Goal: Information Seeking & Learning: Learn about a topic

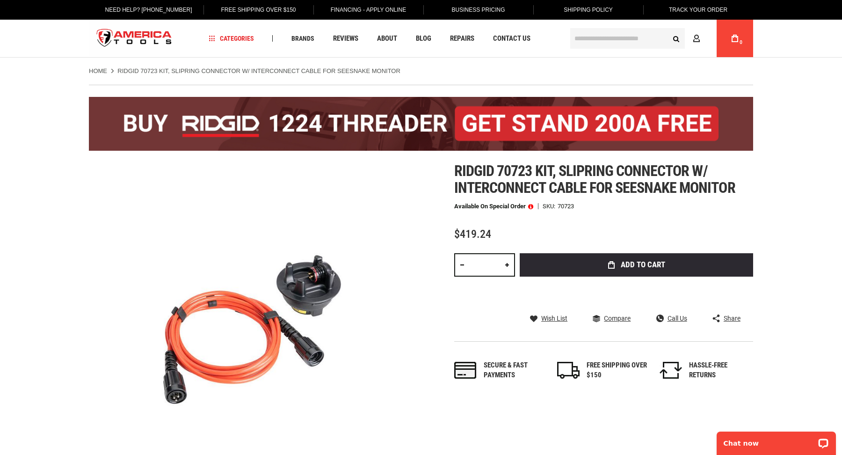
type input "**********"
click at [590, 38] on input "text" at bounding box center [627, 38] width 115 height 21
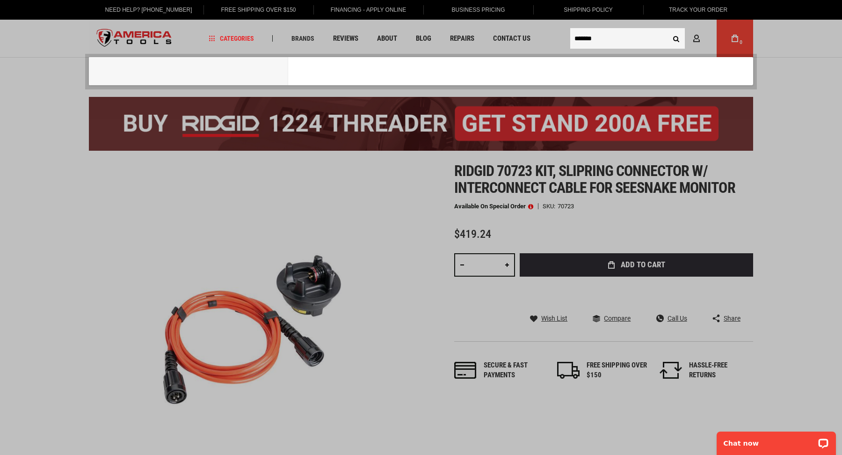
type input "*******"
click at [667, 29] on button "Search" at bounding box center [676, 38] width 18 height 18
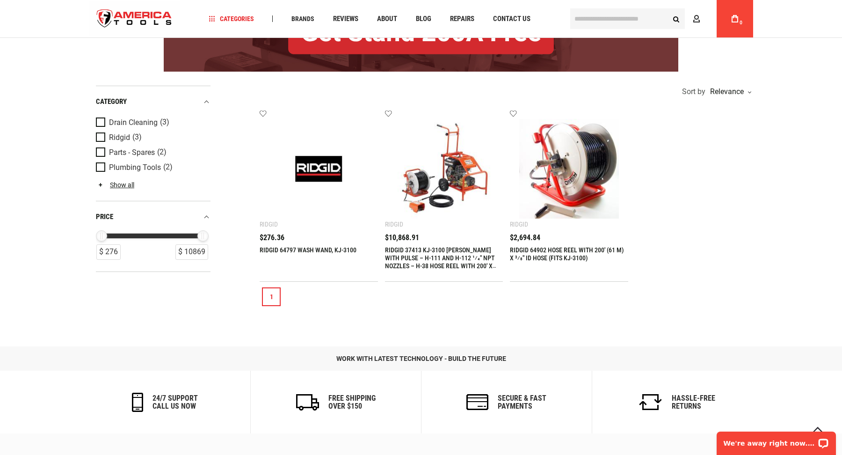
type input "**********"
click at [424, 268] on link "RIDGID 37413 KJ-3100 [PERSON_NAME] WITH PULSE – H-111 AND H-112 1⁄4" NPT NOZZLE…" at bounding box center [443, 273] width 117 height 55
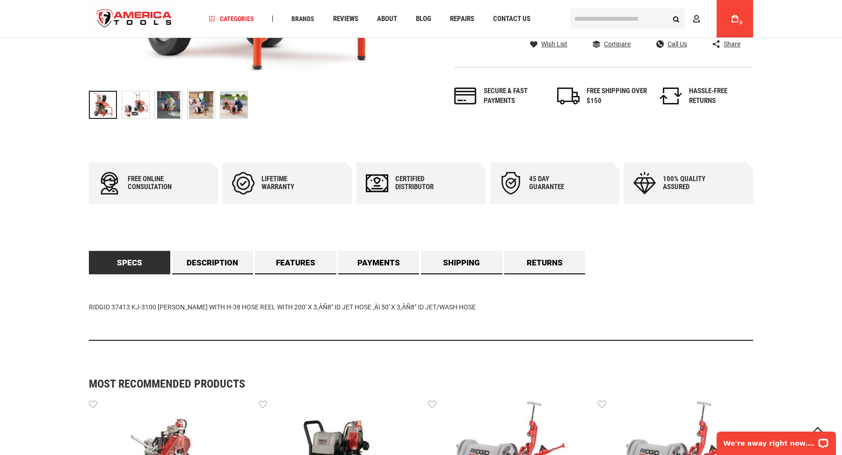
scroll to position [407, 0]
click at [464, 257] on link "Shipping" at bounding box center [461, 261] width 81 height 23
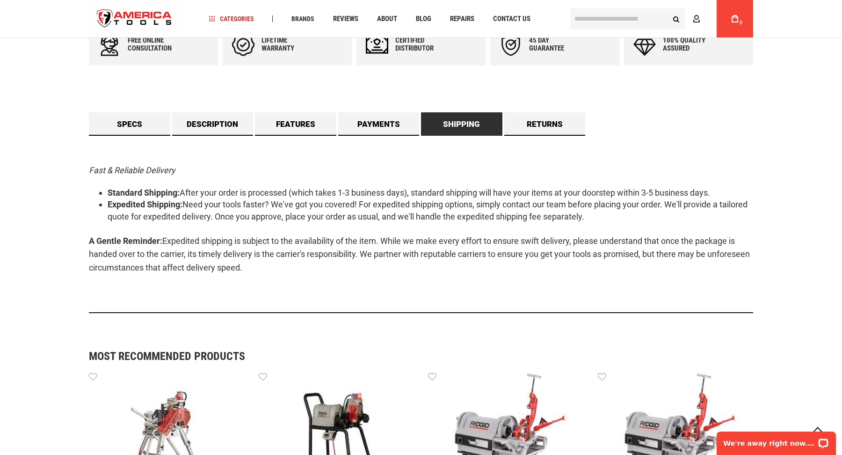
scroll to position [546, 0]
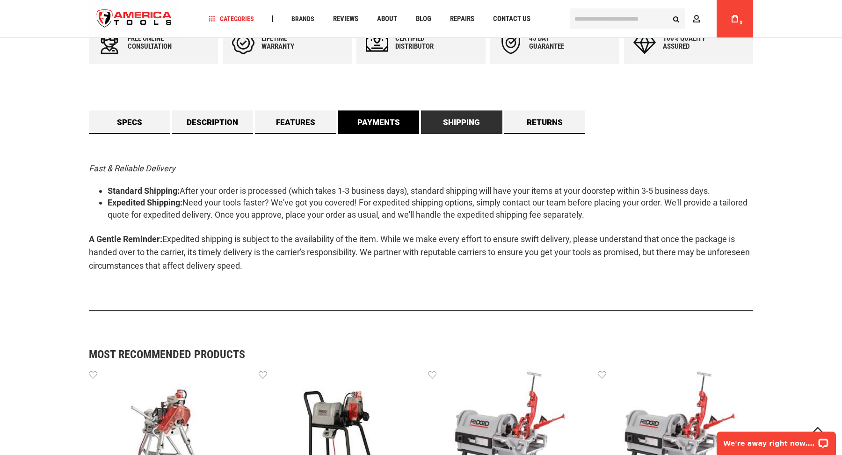
click at [380, 123] on link "Payments" at bounding box center [378, 121] width 81 height 23
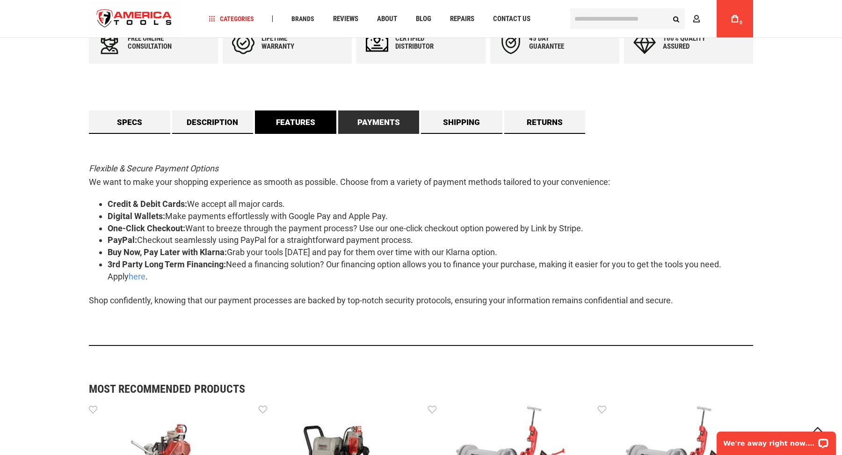
click at [287, 124] on link "Features" at bounding box center [295, 121] width 81 height 23
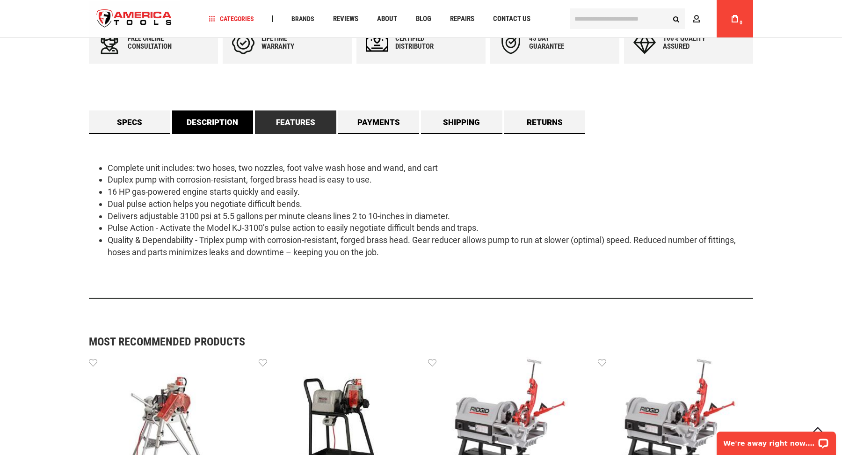
click at [187, 130] on link "Description" at bounding box center [212, 121] width 81 height 23
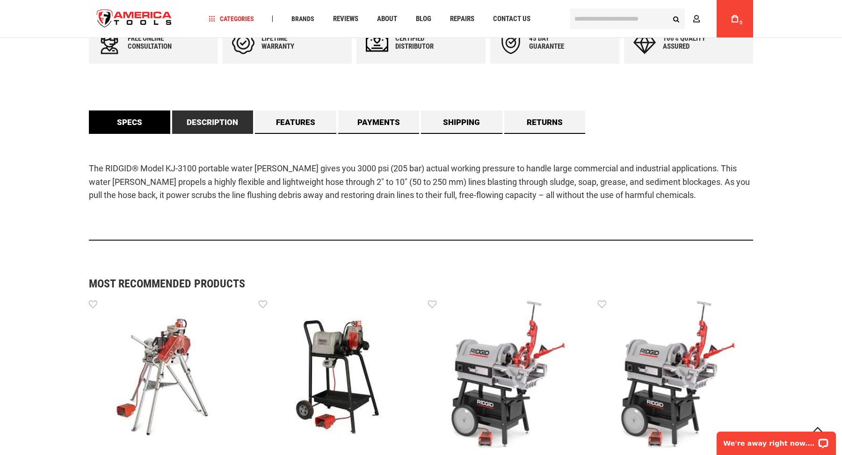
click at [111, 124] on link "Specs" at bounding box center [129, 121] width 81 height 23
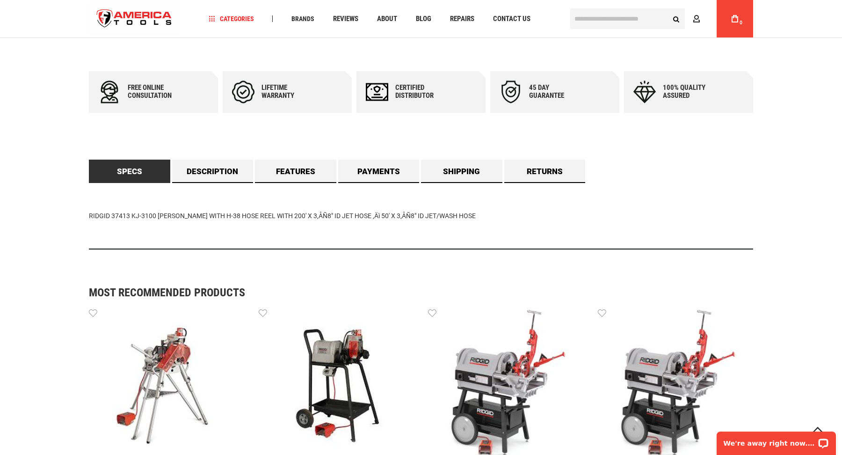
scroll to position [498, 0]
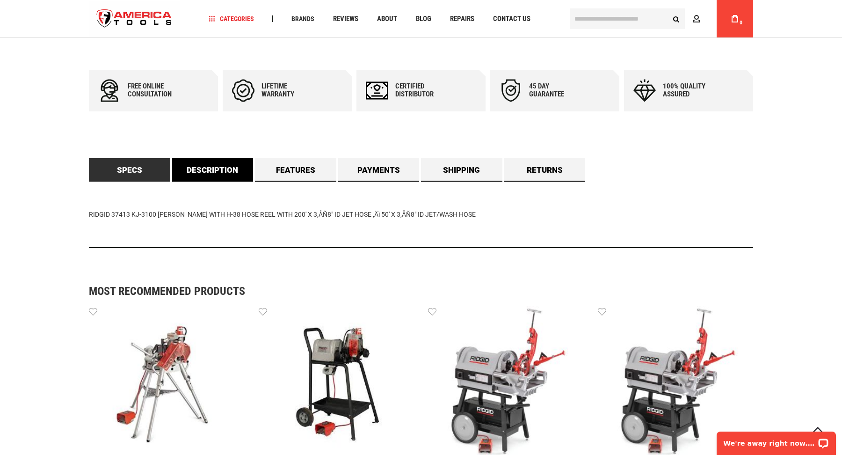
click at [193, 172] on link "Description" at bounding box center [212, 169] width 81 height 23
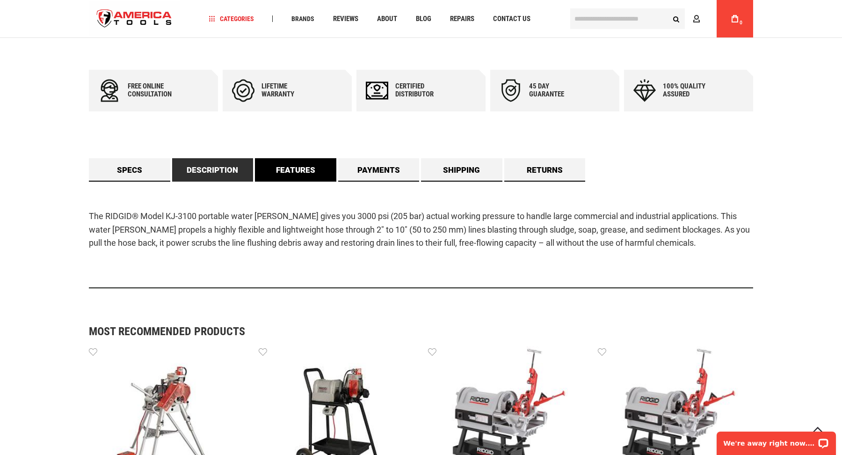
click at [283, 175] on link "Features" at bounding box center [295, 169] width 81 height 23
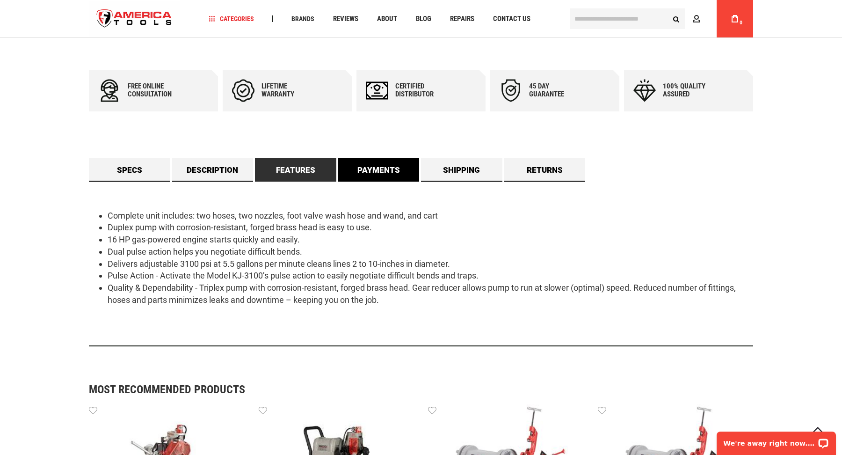
click at [365, 171] on link "Payments" at bounding box center [378, 169] width 81 height 23
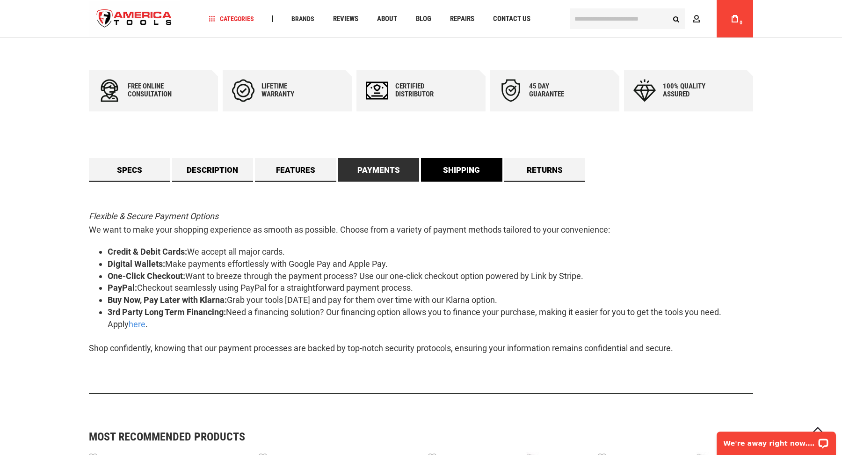
click at [450, 167] on link "Shipping" at bounding box center [461, 169] width 81 height 23
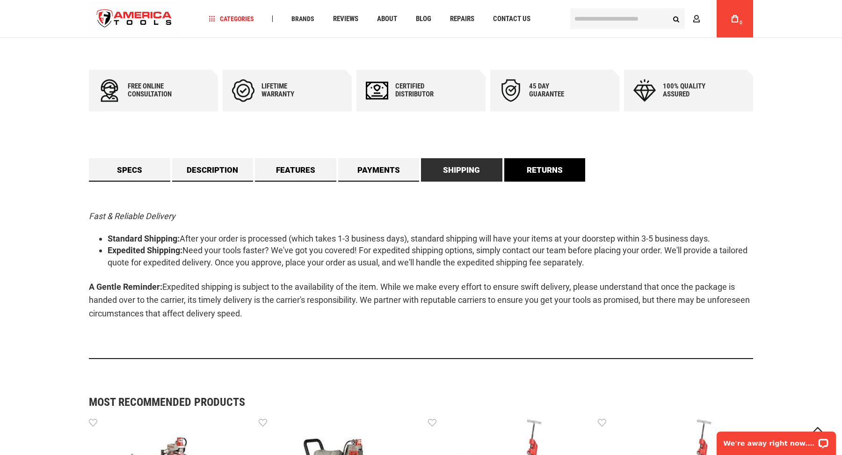
click at [544, 164] on link "Returns" at bounding box center [544, 169] width 81 height 23
